Goal: Task Accomplishment & Management: Complete application form

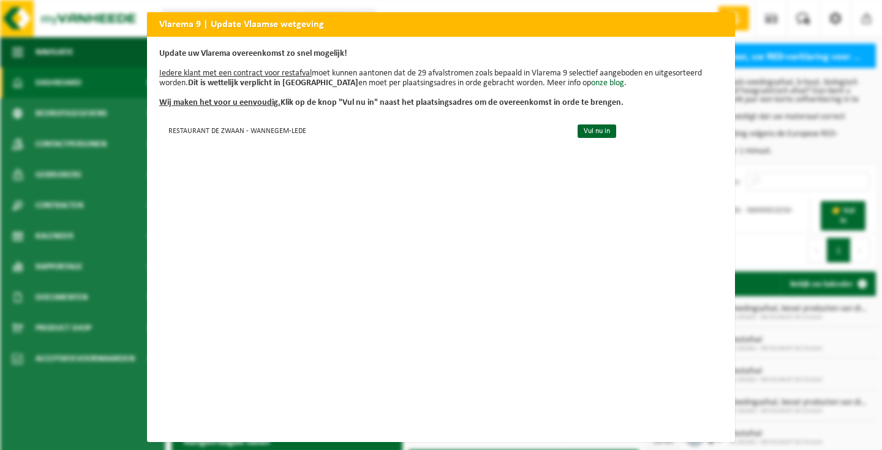
click at [368, 23] on h2 "Vlarema 9 | Update Vlaamse wetgeving" at bounding box center [441, 23] width 588 height 23
click at [710, 28] on h2 "Vlarema 9 | Update Vlaamse wetgeving" at bounding box center [441, 23] width 588 height 23
click at [90, 224] on div "Vlarema 9 | Update Vlaamse wetgeving Update uw Vlarema overeenkomst zo snel mog…" at bounding box center [441, 225] width 882 height 450
click at [292, 83] on b "Dit is wettelijk verplicht in Vlaanderen" at bounding box center [273, 82] width 170 height 9
click at [603, 130] on link "Vul nu in" at bounding box center [597, 130] width 39 height 13
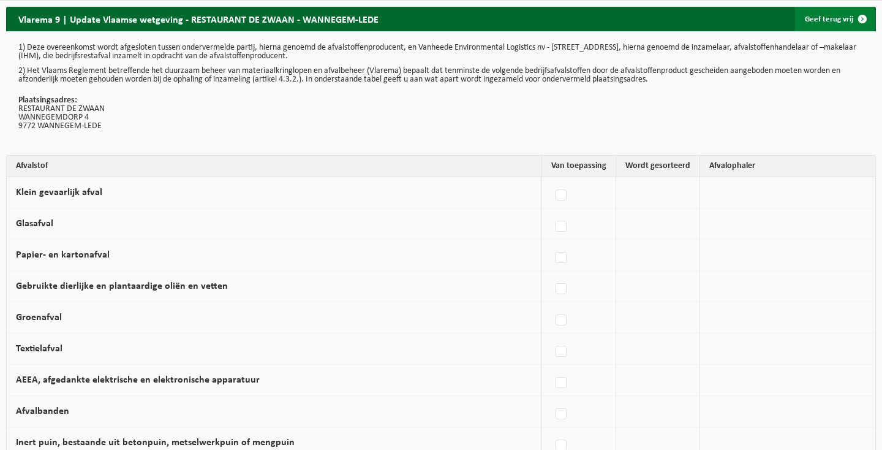
click at [836, 17] on link "Geef terug vrij" at bounding box center [835, 19] width 80 height 25
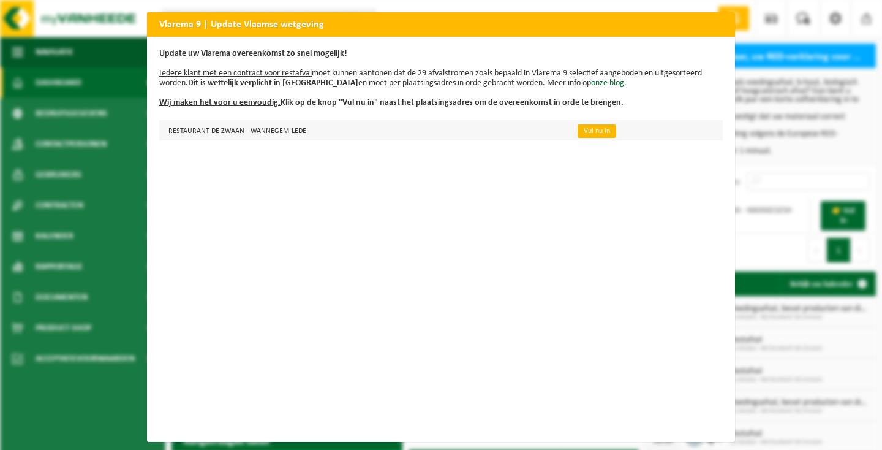
click at [589, 130] on link "Vul nu in" at bounding box center [597, 130] width 39 height 13
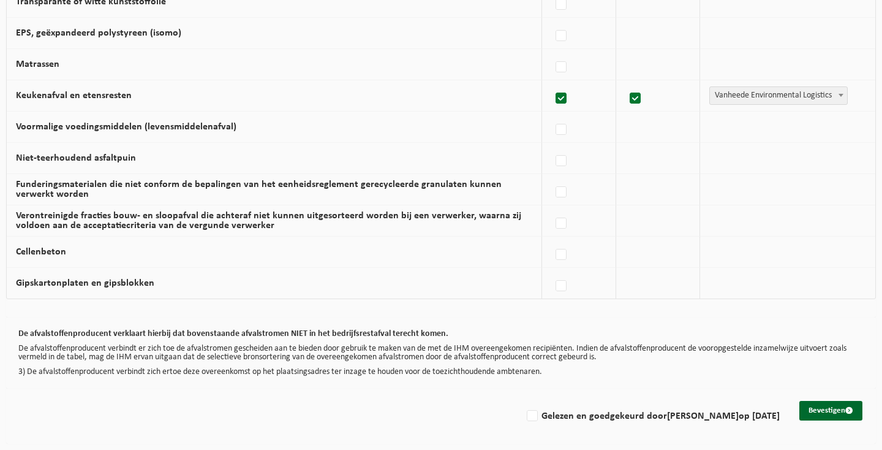
scroll to position [790, 0]
click at [828, 407] on button "Bevestigen" at bounding box center [830, 411] width 63 height 20
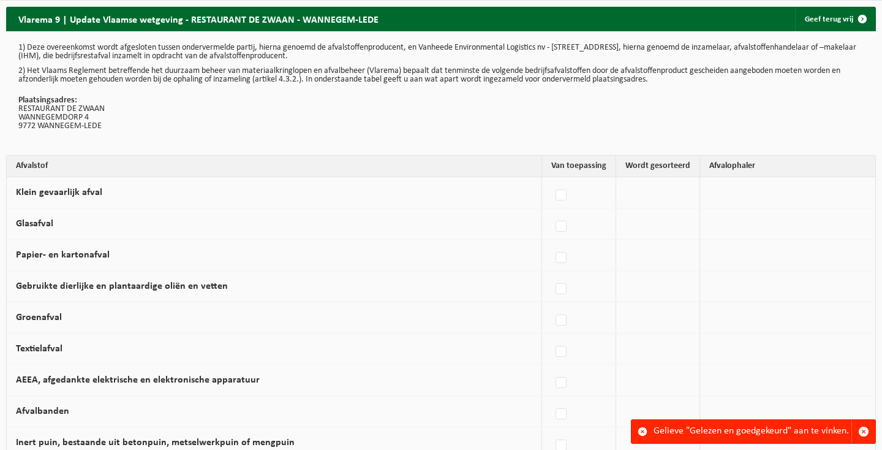
click at [748, 433] on div "Gelieve "Gelezen en goedgekeurd" aan te vinken." at bounding box center [753, 431] width 198 height 23
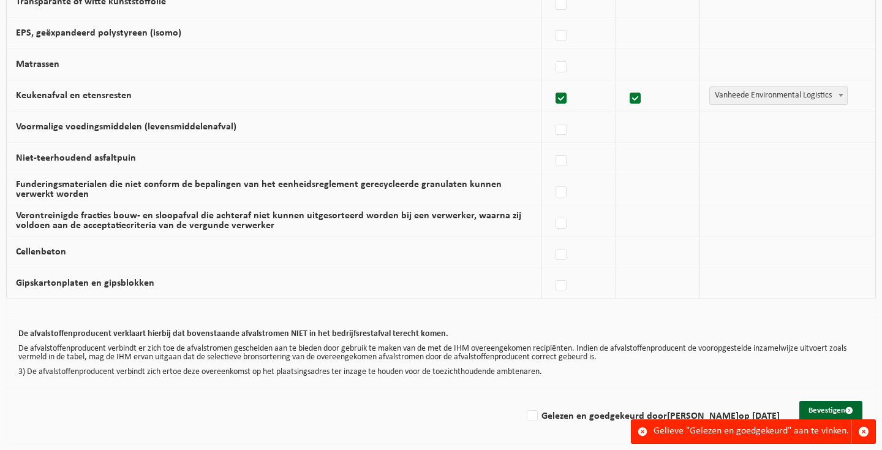
scroll to position [790, 0]
click at [531, 407] on label "Gelezen en goedgekeurd door [PERSON_NAME] op [DATE]" at bounding box center [651, 416] width 255 height 18
click at [522, 401] on input "Gelezen en goedgekeurd door [PERSON_NAME] op [DATE]" at bounding box center [522, 400] width 1 height 1
checkbox input "true"
click at [829, 401] on button "Bevestigen" at bounding box center [830, 411] width 63 height 20
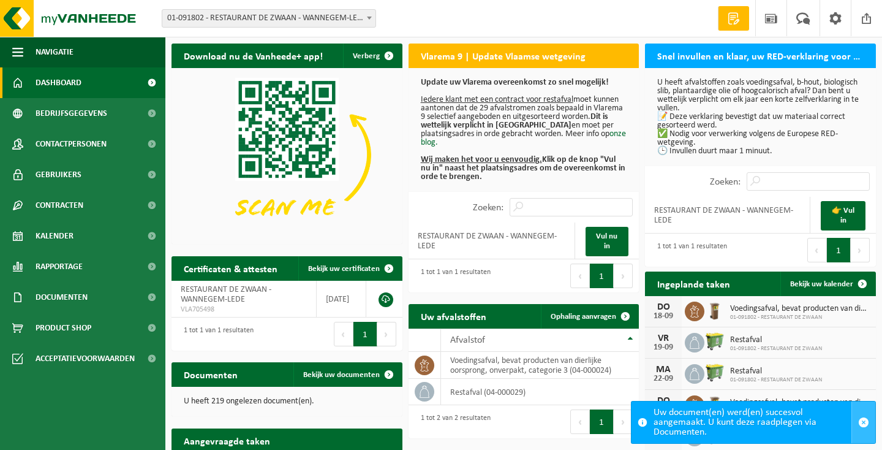
click at [866, 422] on span "button" at bounding box center [863, 422] width 11 height 11
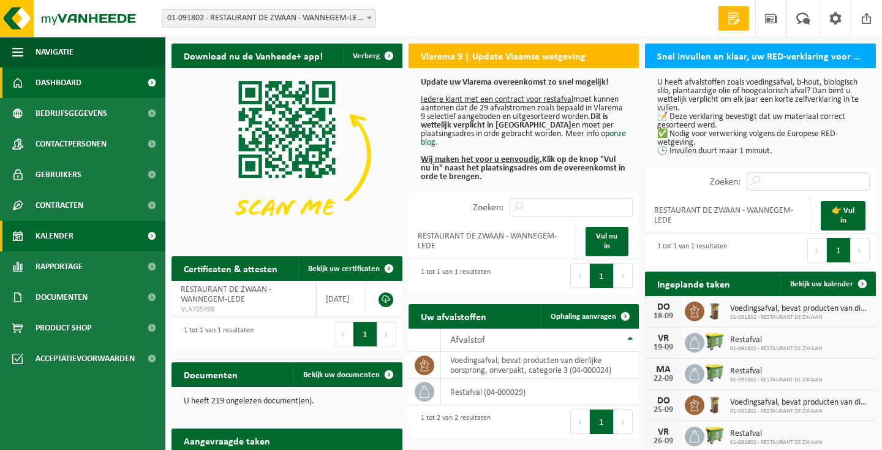
click at [56, 236] on span "Kalender" at bounding box center [55, 236] width 38 height 31
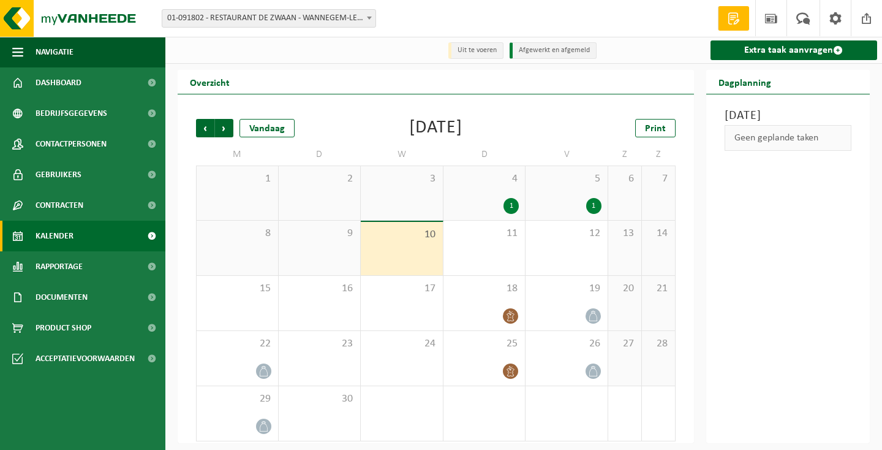
click at [507, 198] on div "1" at bounding box center [510, 206] width 15 height 16
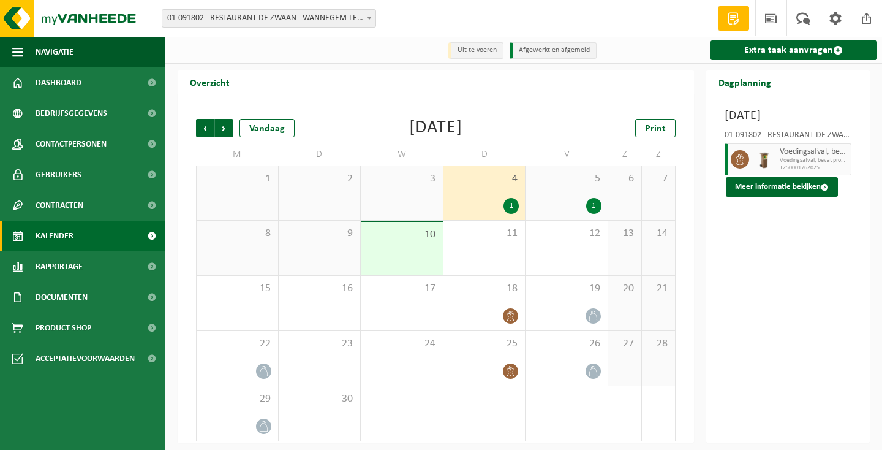
click at [593, 200] on div "1" at bounding box center [593, 206] width 15 height 16
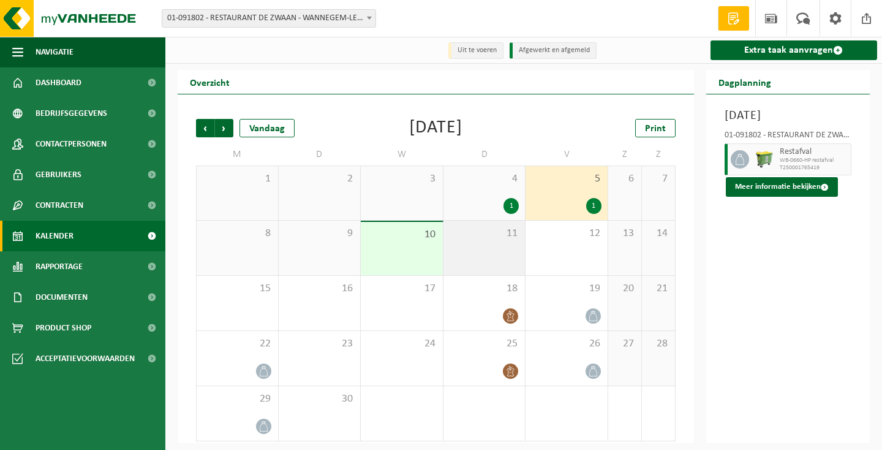
click at [485, 240] on span "11" at bounding box center [485, 233] width 70 height 13
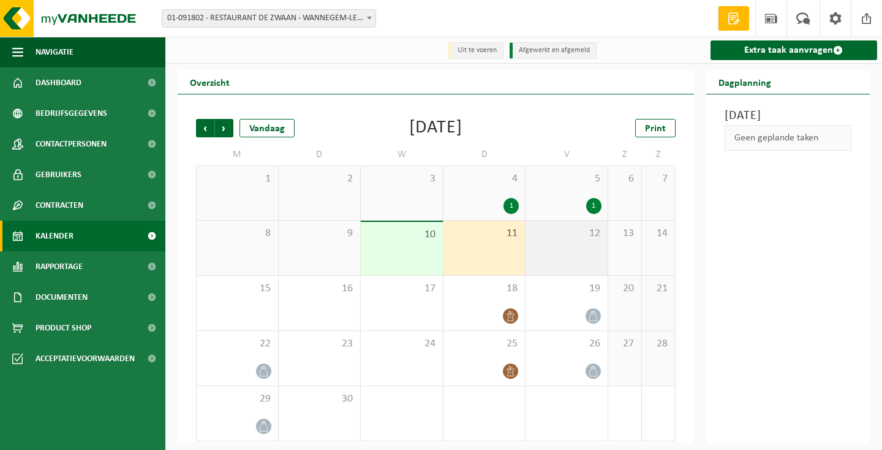
click at [574, 258] on div "12" at bounding box center [567, 248] width 82 height 55
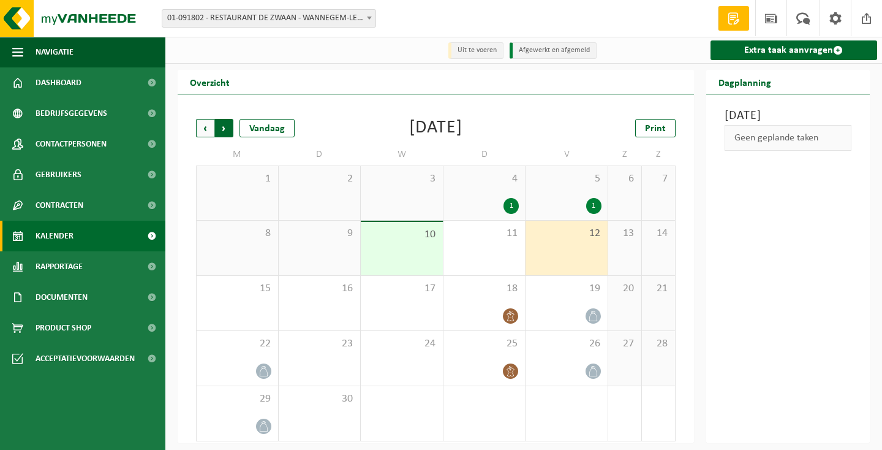
click at [204, 124] on span "Vorige" at bounding box center [205, 128] width 18 height 18
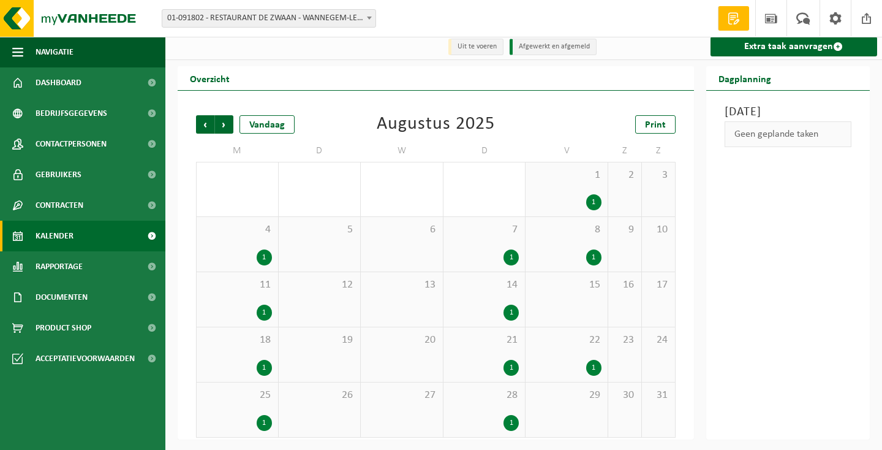
scroll to position [4, 0]
click at [229, 128] on span "Volgende" at bounding box center [224, 124] width 18 height 18
